Goal: Task Accomplishment & Management: Complete application form

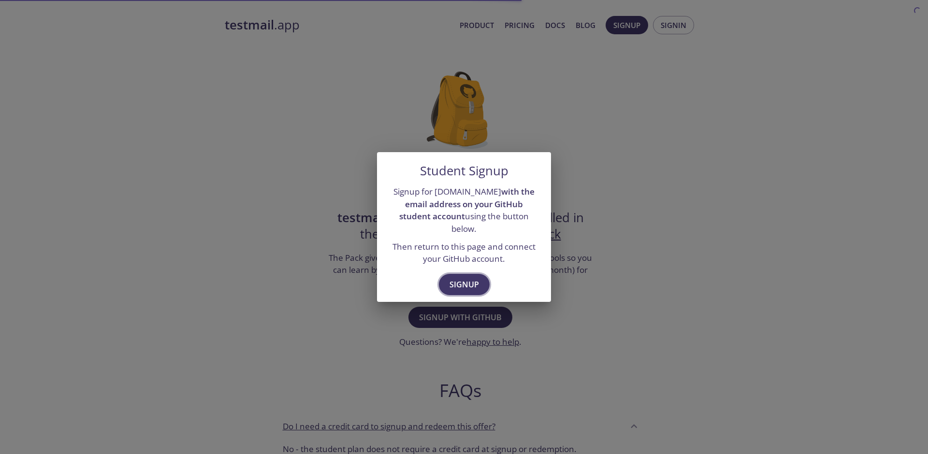
click at [474, 282] on span "Signup" at bounding box center [463, 285] width 29 height 14
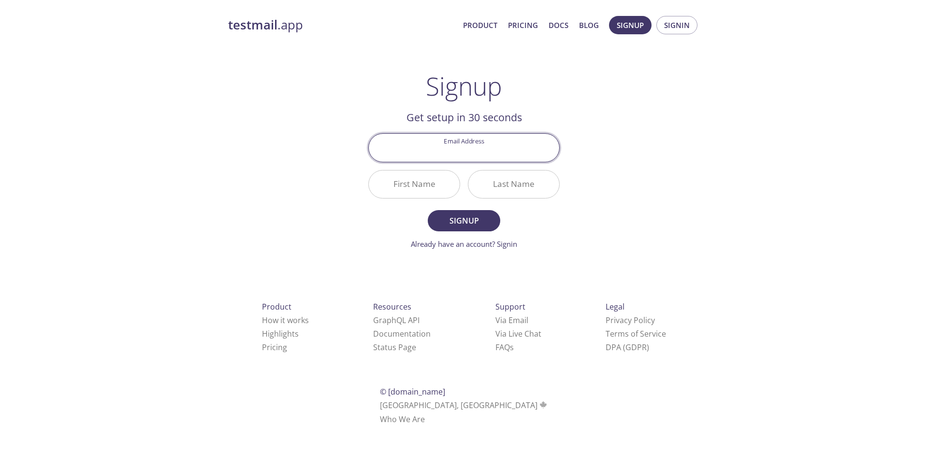
click at [472, 145] on input "Email Address" at bounding box center [464, 148] width 190 height 28
click at [383, 174] on input "First Name" at bounding box center [414, 185] width 91 height 28
click at [427, 151] on input "37459-d16e1-fc517-282ce-1552f" at bounding box center [464, 148] width 190 height 28
type input "[EMAIL_ADDRESS][DOMAIN_NAME]"
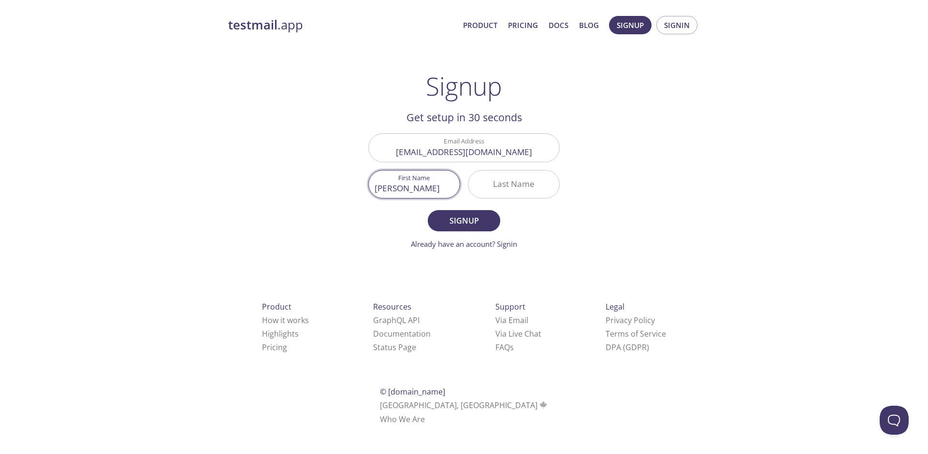
type input "[PERSON_NAME]"
type input "Haniyf"
click at [478, 213] on button "Signup" at bounding box center [464, 220] width 72 height 21
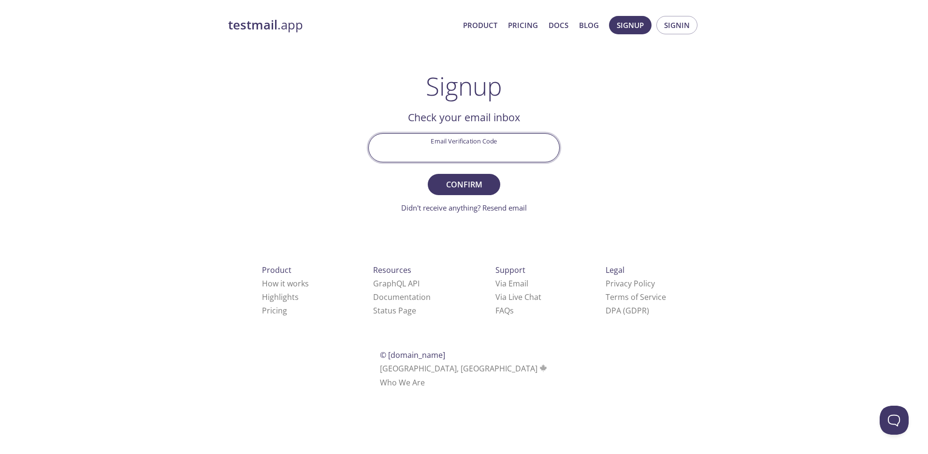
click at [509, 152] on input "Email Verification Code" at bounding box center [464, 148] width 190 height 28
paste input "F62J6LZ"
type input "F62J6LZ"
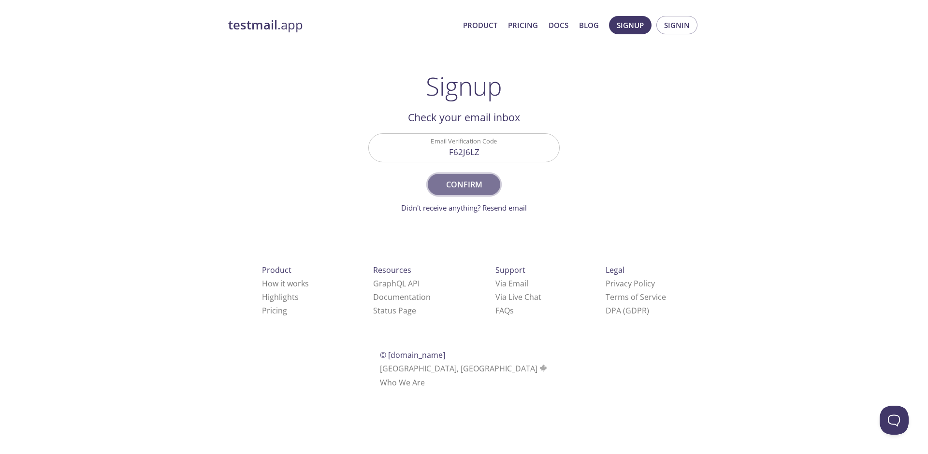
click at [460, 178] on span "Confirm" at bounding box center [463, 185] width 51 height 14
